Goal: Information Seeking & Learning: Learn about a topic

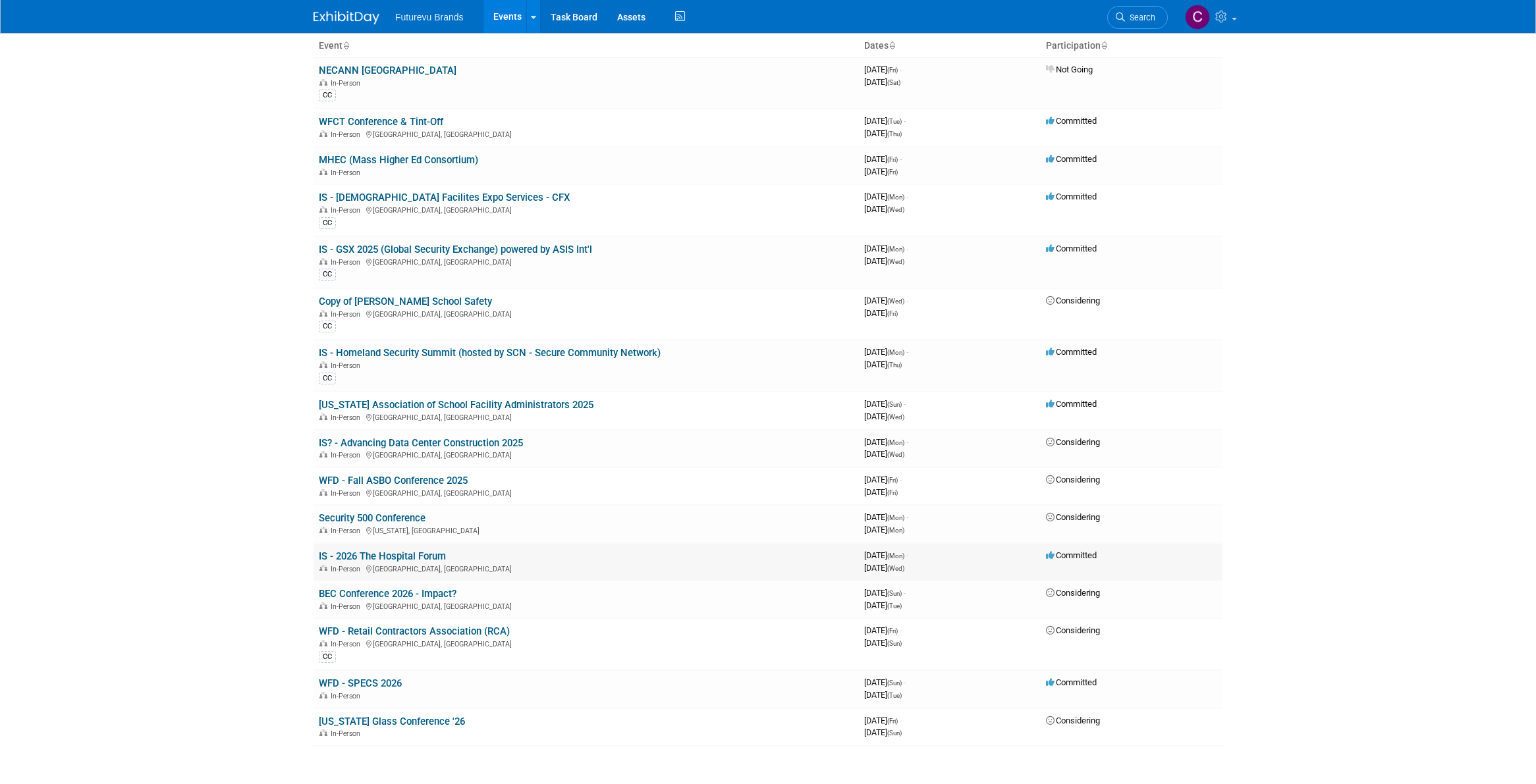
scroll to position [72, 0]
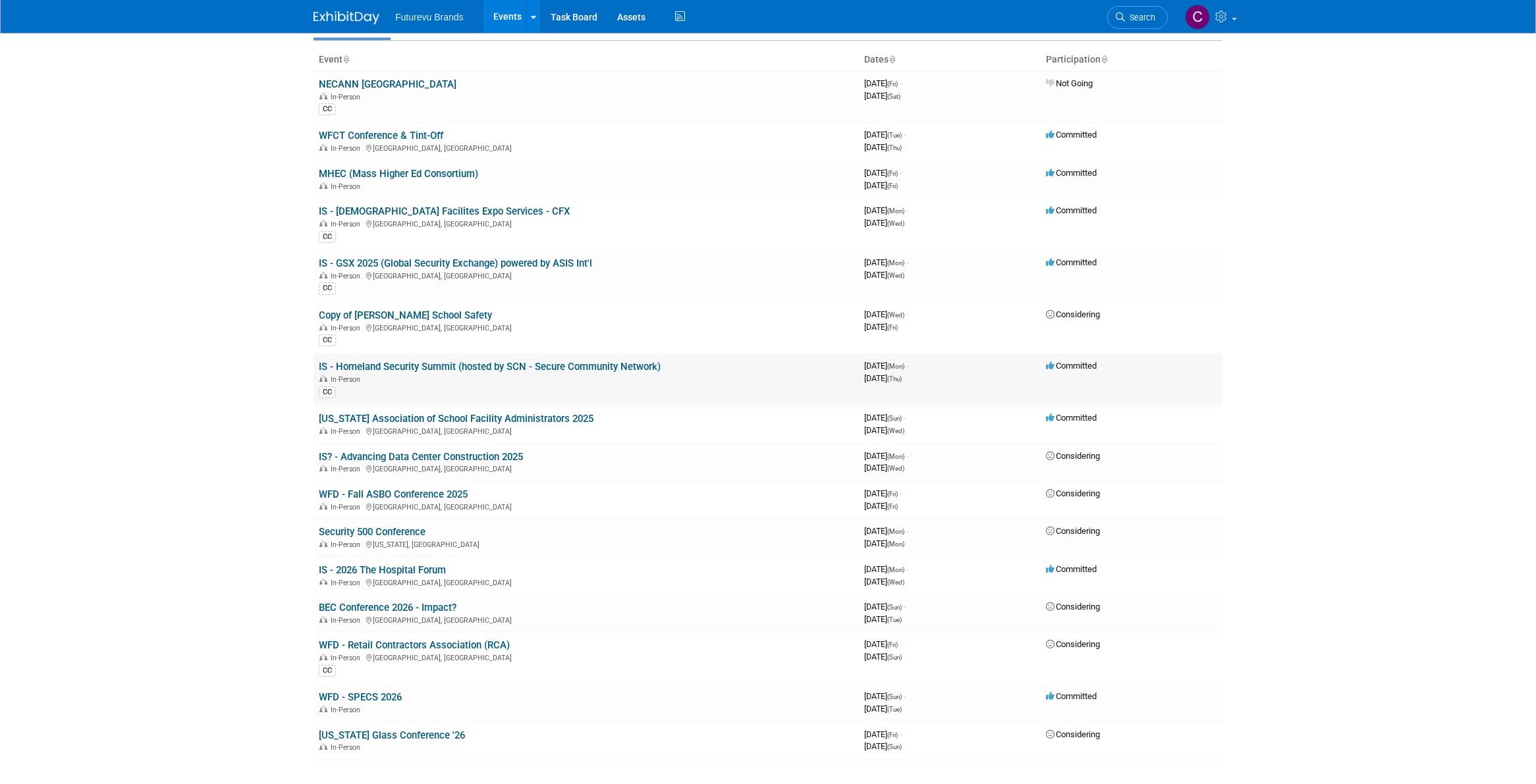
click at [365, 368] on link "IS - Homeland Security Summit (hosted by SCN - Secure Community Network)" at bounding box center [489, 366] width 342 height 12
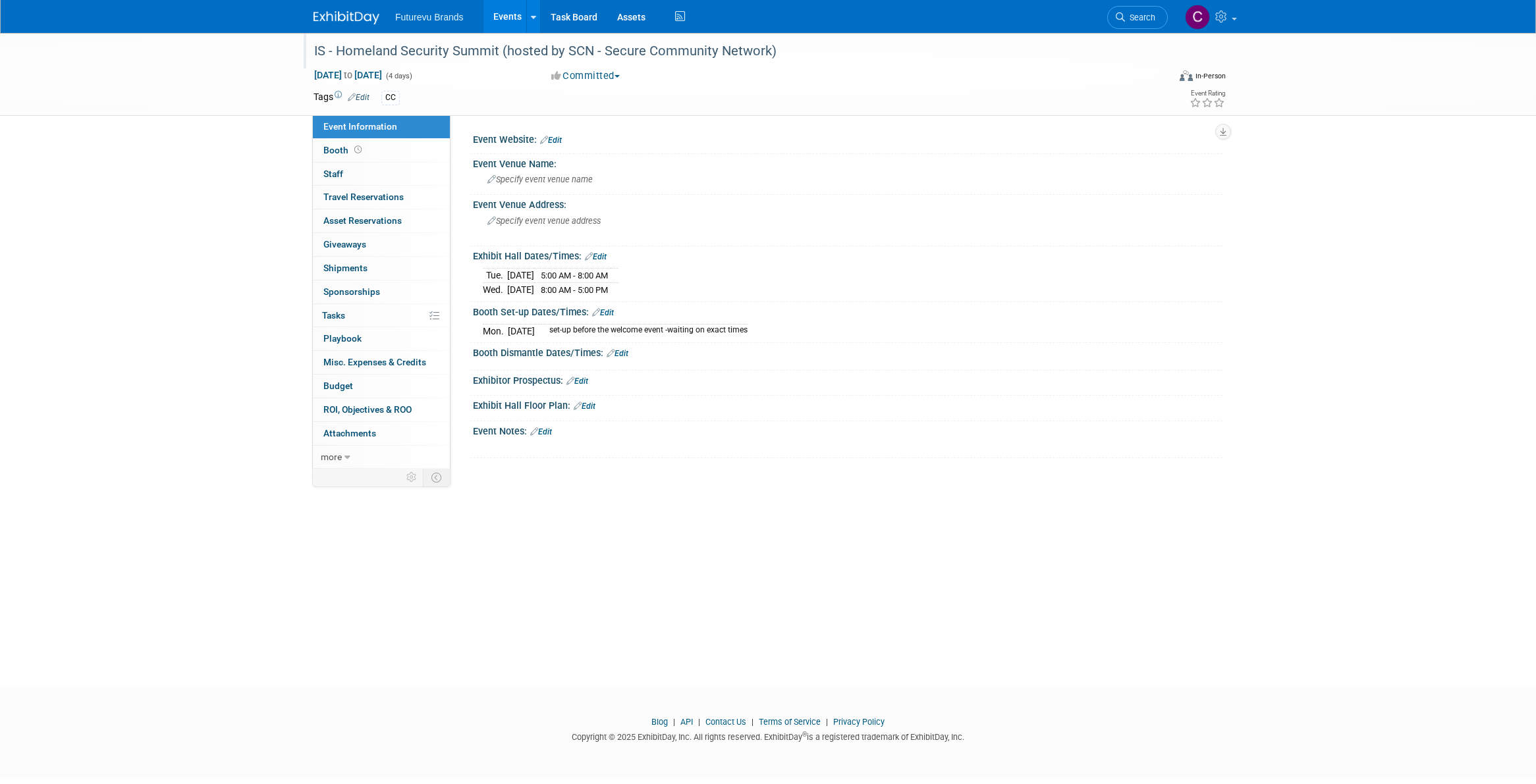
drag, startPoint x: 791, startPoint y: 51, endPoint x: 338, endPoint y: 53, distance: 453.0
click at [338, 53] on div "IS - Homeland Security Summit (hosted by SCN - Secure Community Network)" at bounding box center [728, 51] width 838 height 23
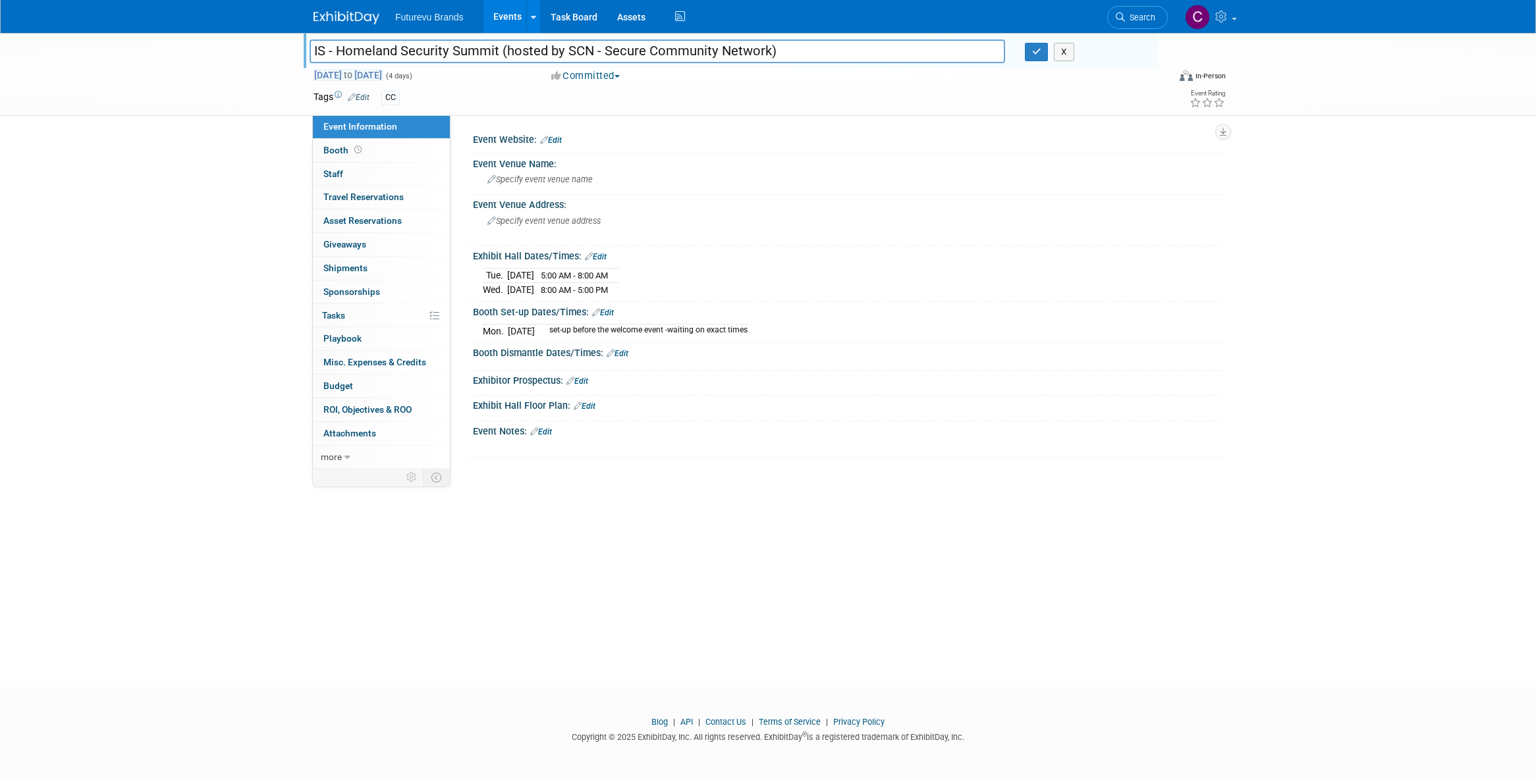
drag, startPoint x: 771, startPoint y: 49, endPoint x: 335, endPoint y: 70, distance: 436.5
click at [335, 70] on div "IS - Homeland Security Summit (hosted by SCN - Secure Community Network) IS - H…" at bounding box center [768, 74] width 929 height 82
click at [355, 19] on img at bounding box center [346, 18] width 65 height 13
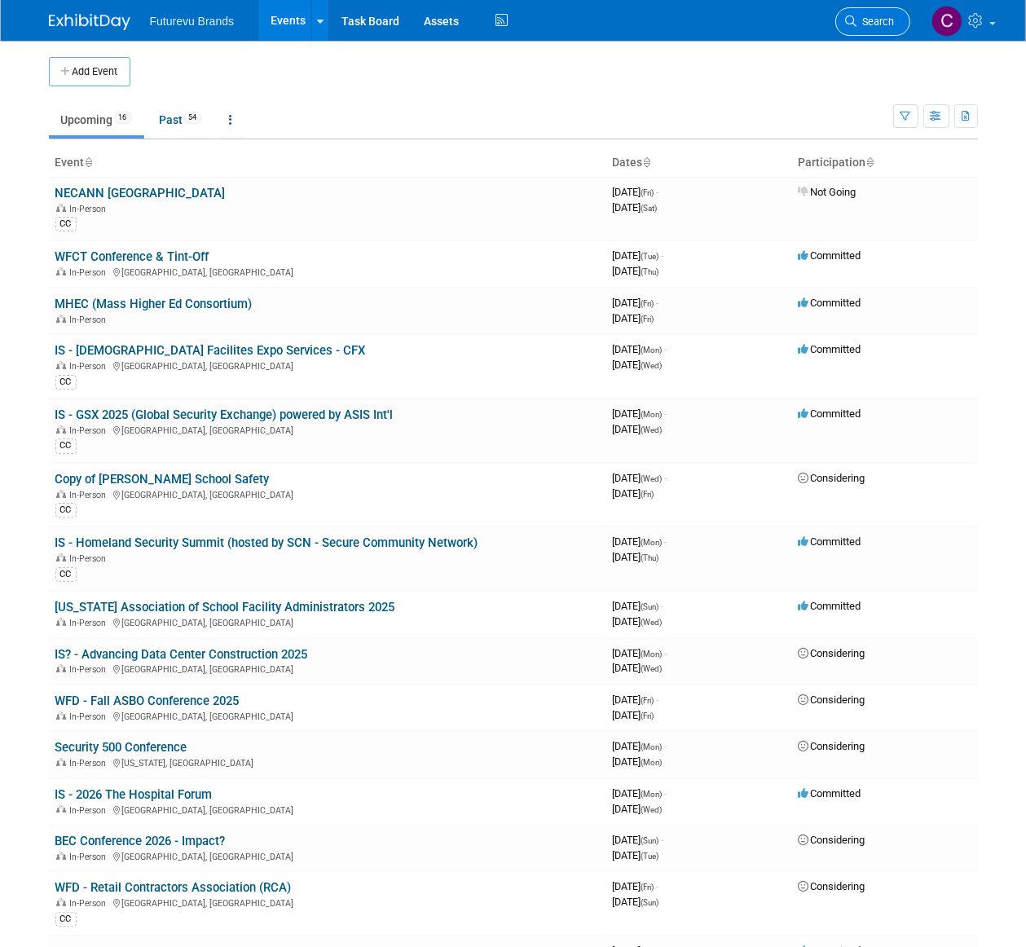
click at [883, 21] on span "Search" at bounding box center [875, 21] width 37 height 12
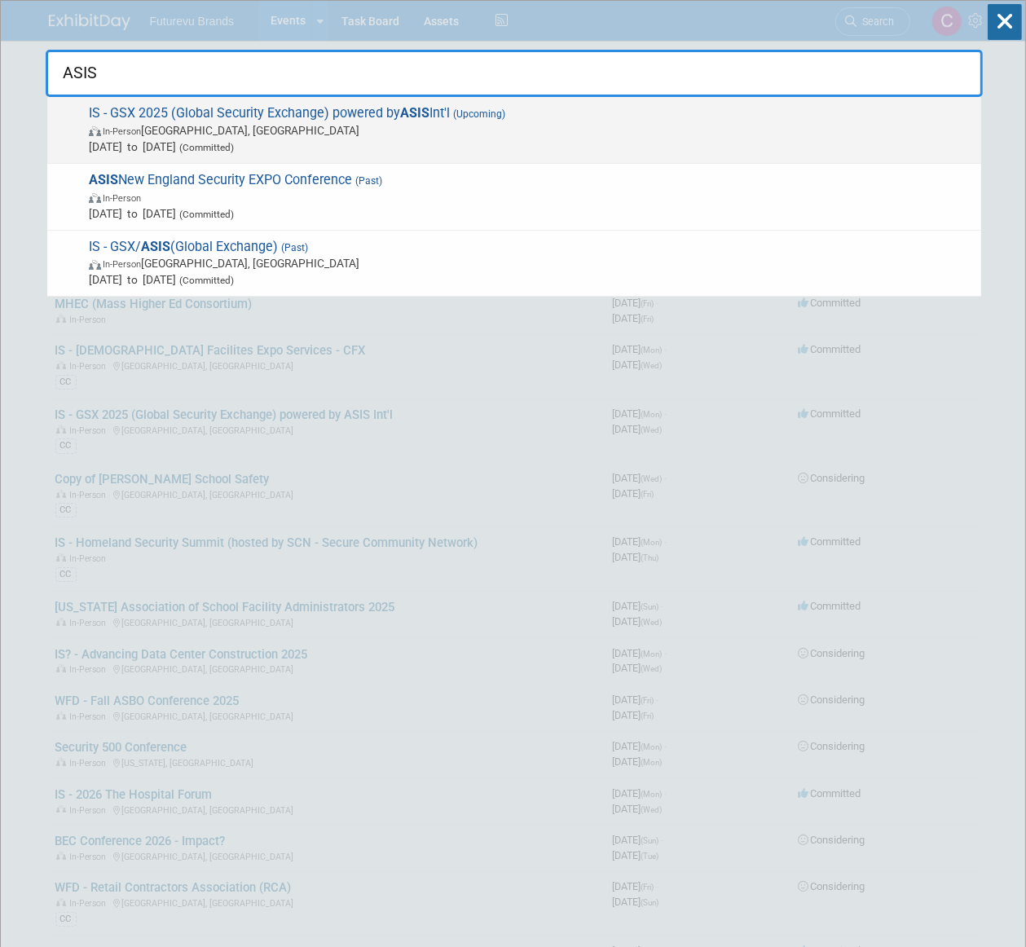
type input "ASIS"
click at [375, 110] on span "IS - GSX 2025 (Global Security Exchange) powered by ASIS Int'l (Upcoming) In-Pe…" at bounding box center [528, 130] width 889 height 50
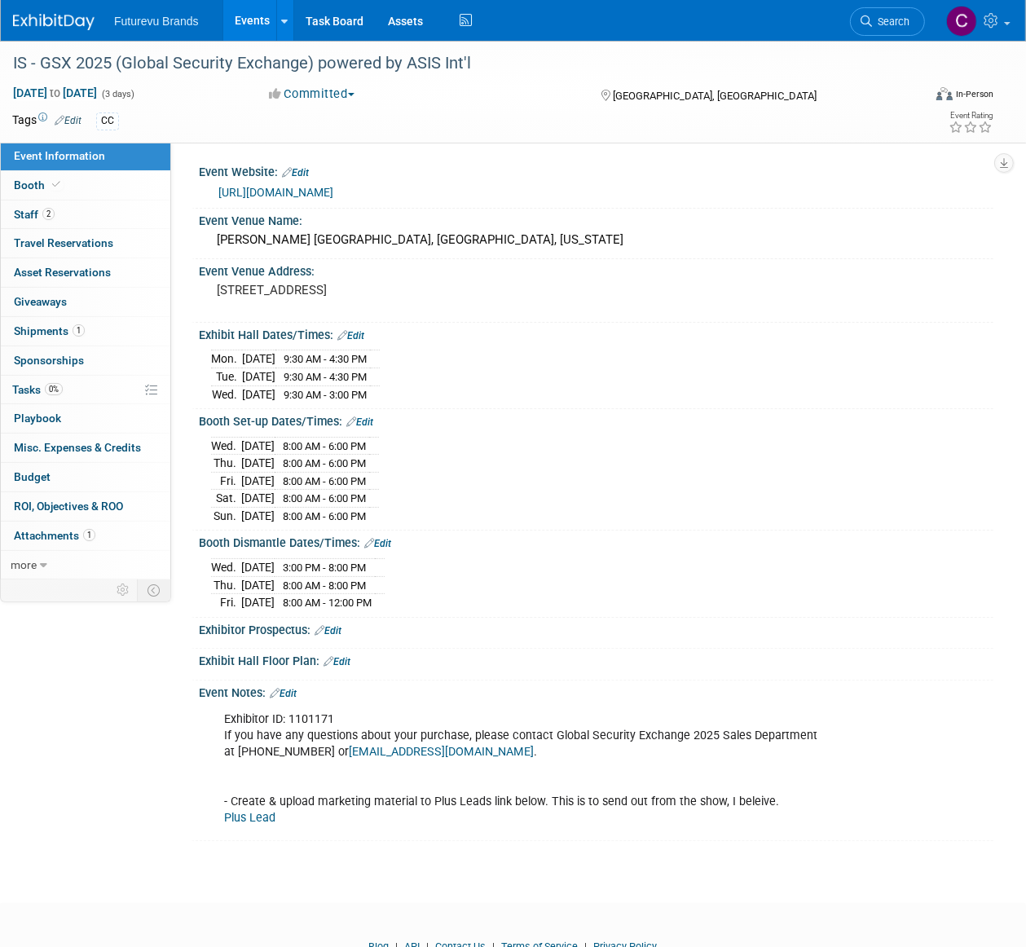
click at [327, 193] on link "https://www.gsx.org/exhibit/" at bounding box center [275, 192] width 115 height 13
drag, startPoint x: 455, startPoint y: 747, endPoint x: 336, endPoint y: 749, distance: 119.0
click at [336, 749] on div "Exhibitor ID: 1101171 If you have any questions about your purchase, please con…" at bounding box center [524, 768] width 623 height 131
click at [580, 762] on div "Exhibitor ID: 1101171 If you have any questions about your purchase, please con…" at bounding box center [524, 768] width 623 height 131
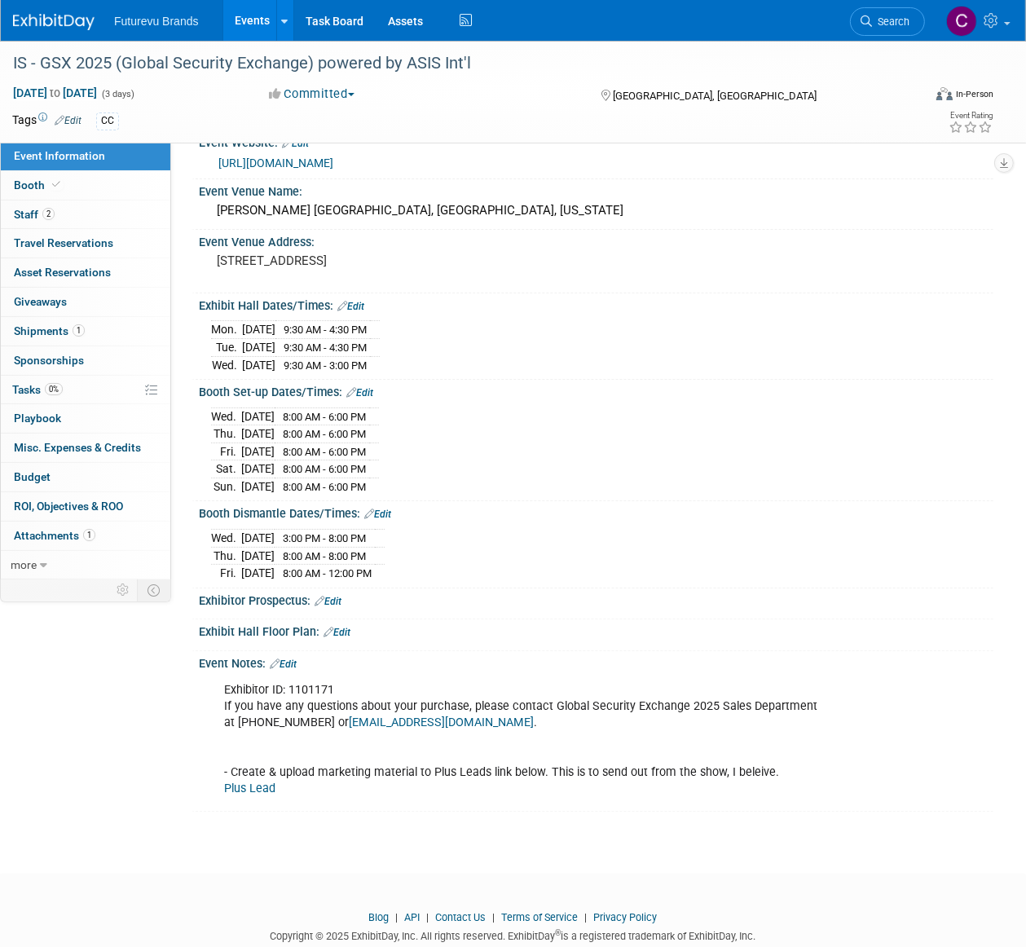
scroll to position [62, 0]
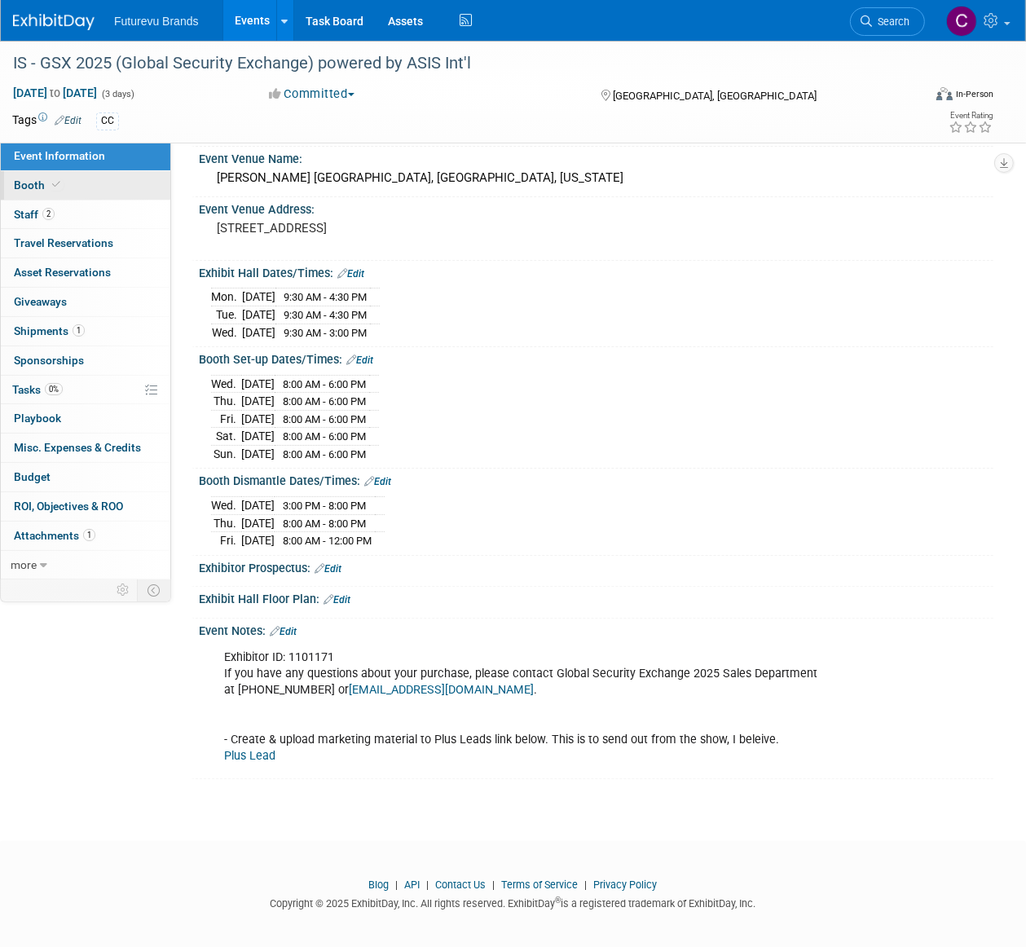
click at [29, 183] on span "Booth" at bounding box center [39, 184] width 50 height 13
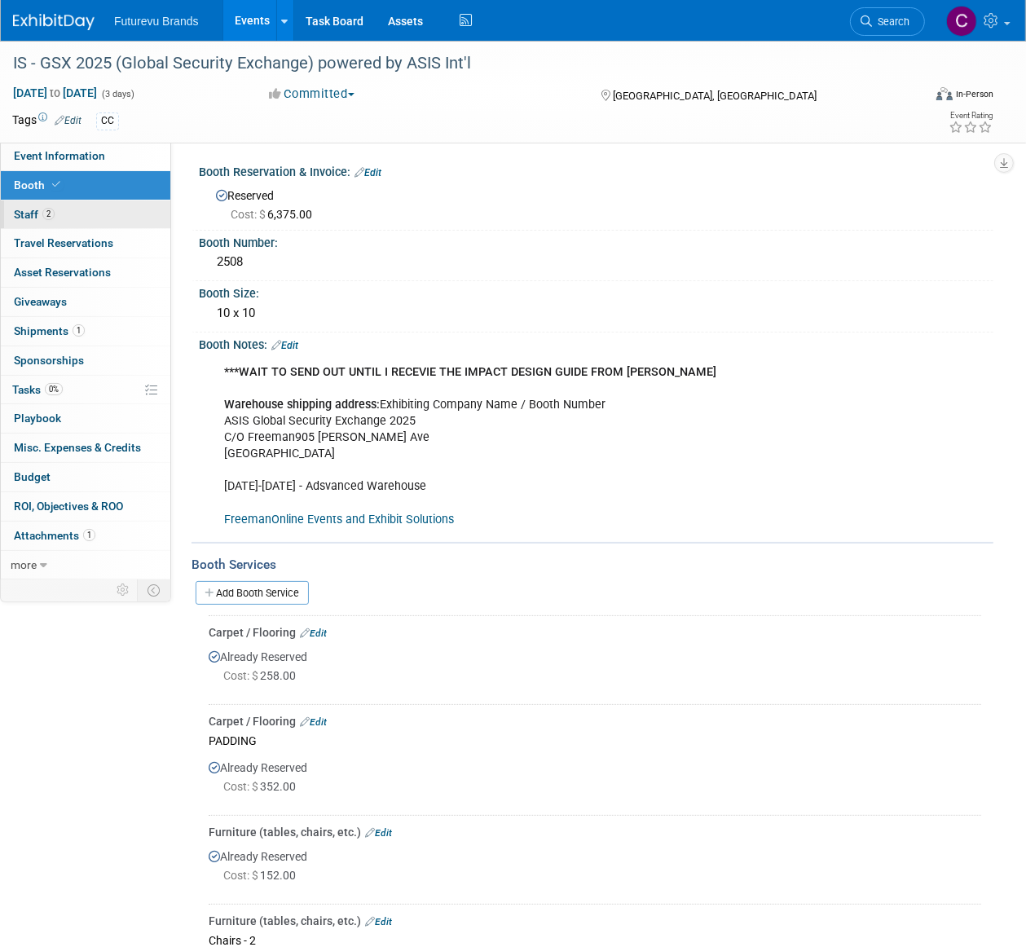
click at [18, 209] on span "Staff 2" at bounding box center [34, 214] width 41 height 13
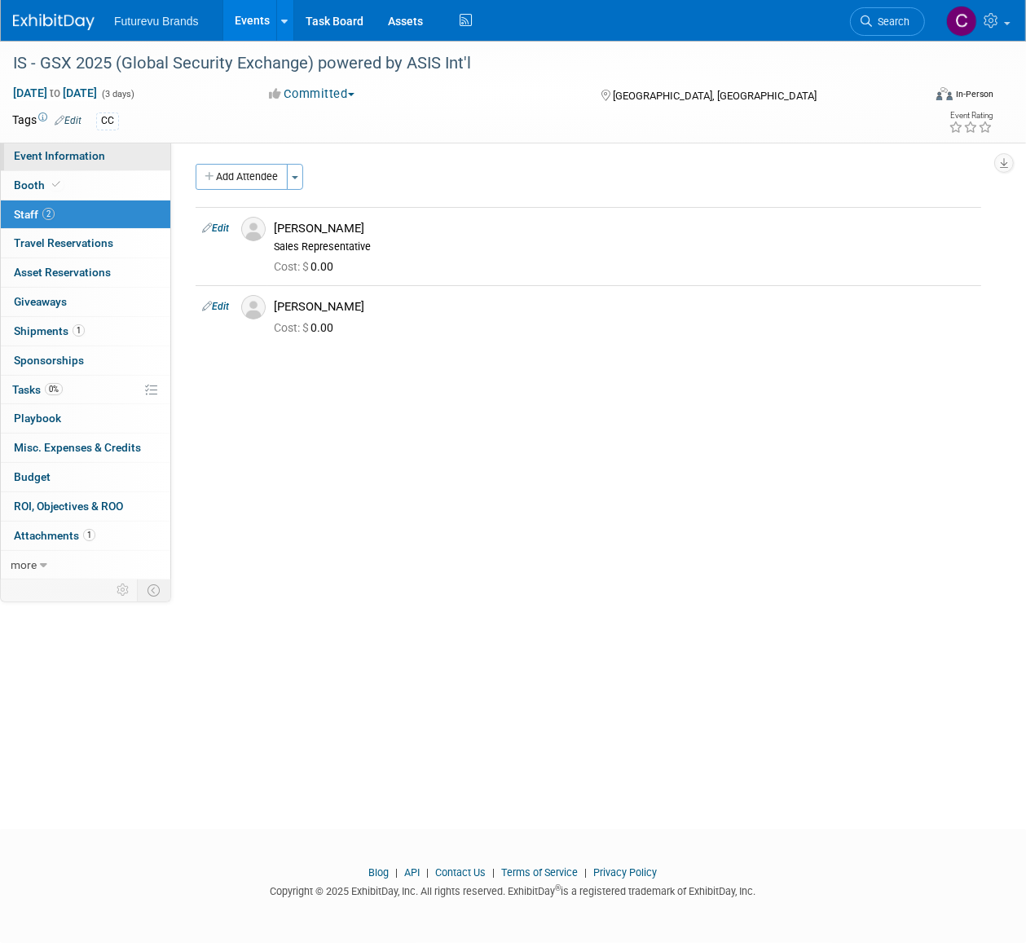
click at [46, 161] on span "Event Information" at bounding box center [59, 155] width 91 height 13
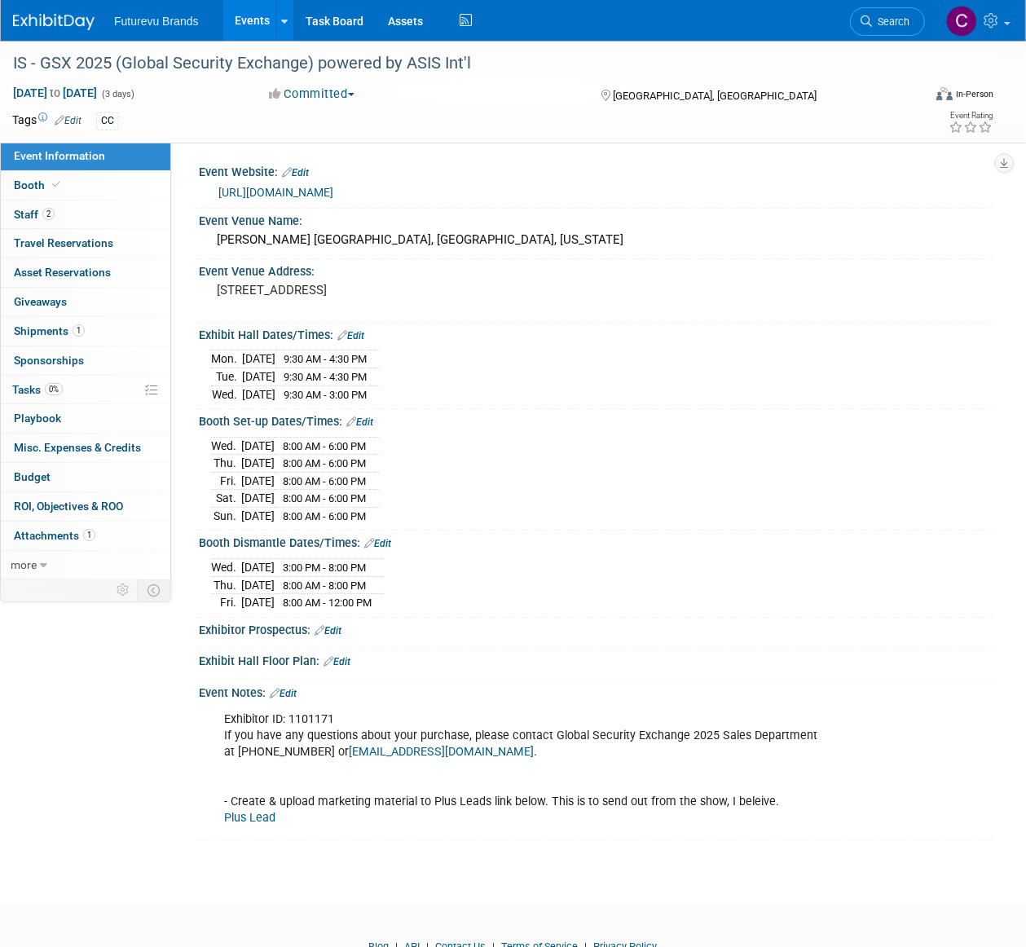
click at [314, 192] on link "https://www.gsx.org/exhibit/" at bounding box center [275, 192] width 115 height 13
